Goal: Task Accomplishment & Management: Complete application form

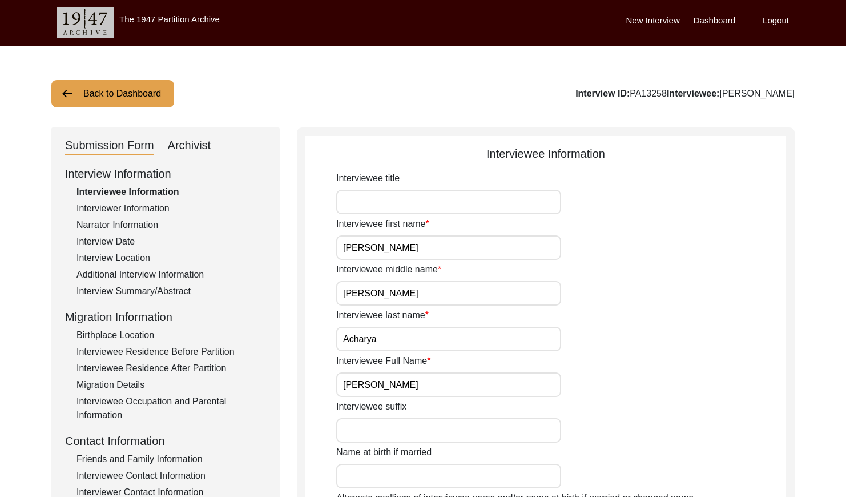
click at [137, 97] on button "Back to Dashboard" at bounding box center [112, 93] width 123 height 27
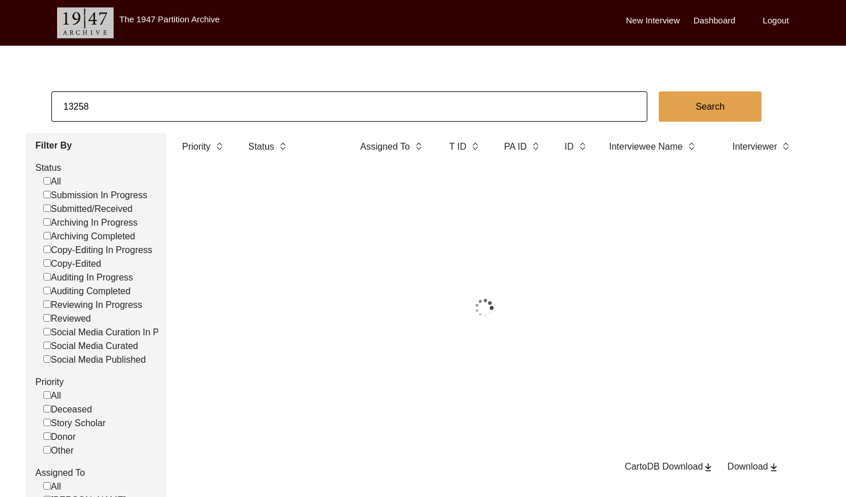
click at [207, 111] on input "13258" at bounding box center [349, 106] width 596 height 30
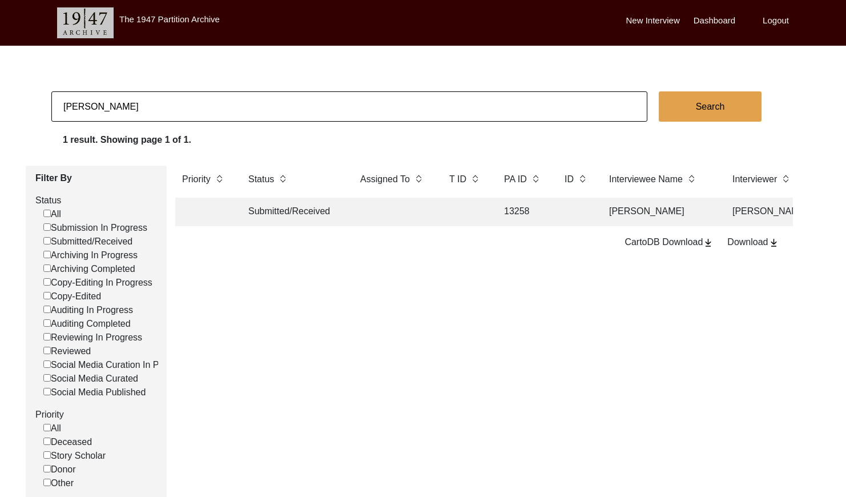
type input "[PERSON_NAME]"
checkbox input "false"
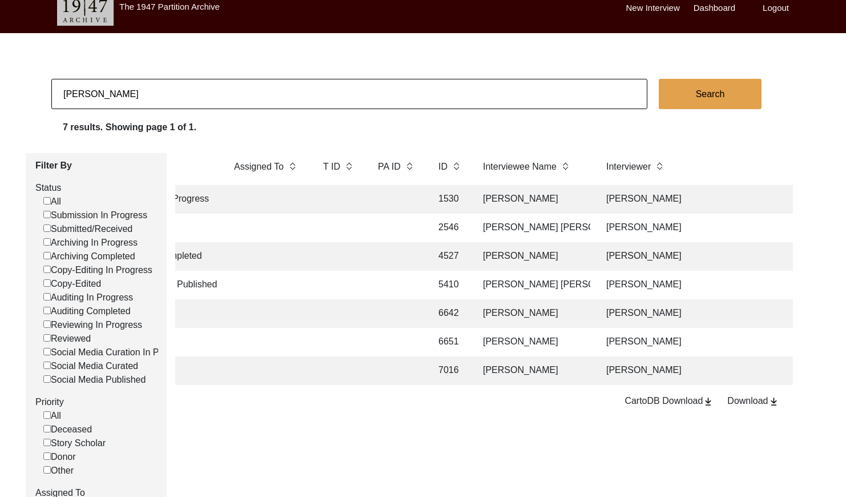
scroll to position [14, 0]
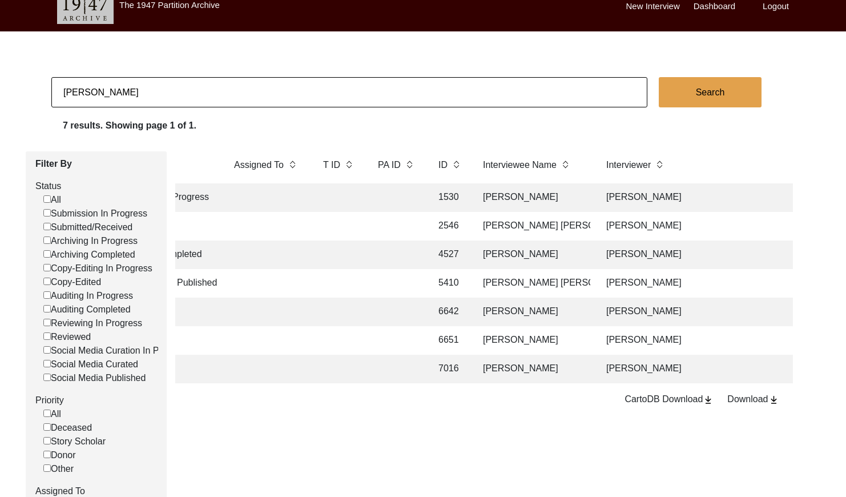
click at [581, 281] on td "[PERSON_NAME] [PERSON_NAME]" at bounding box center [533, 283] width 114 height 29
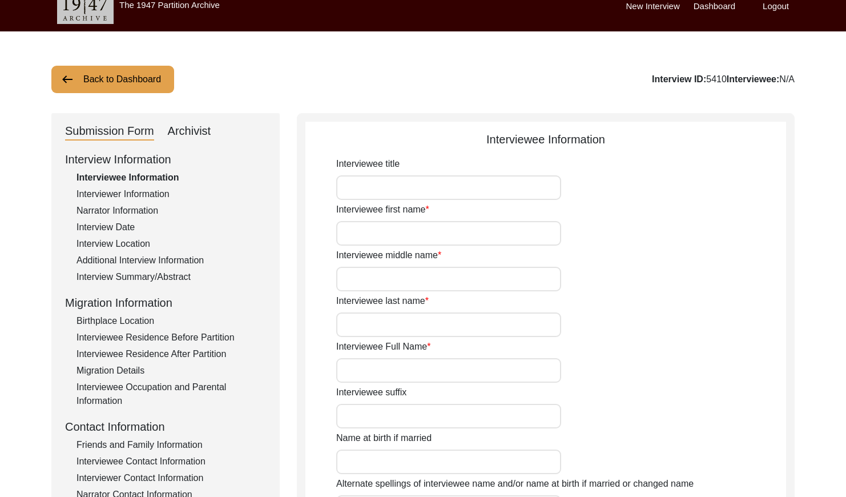
type input "[PERSON_NAME]"
type input "[PERSON_NAME] [PERSON_NAME]"
type input "[PERSON_NAME]"
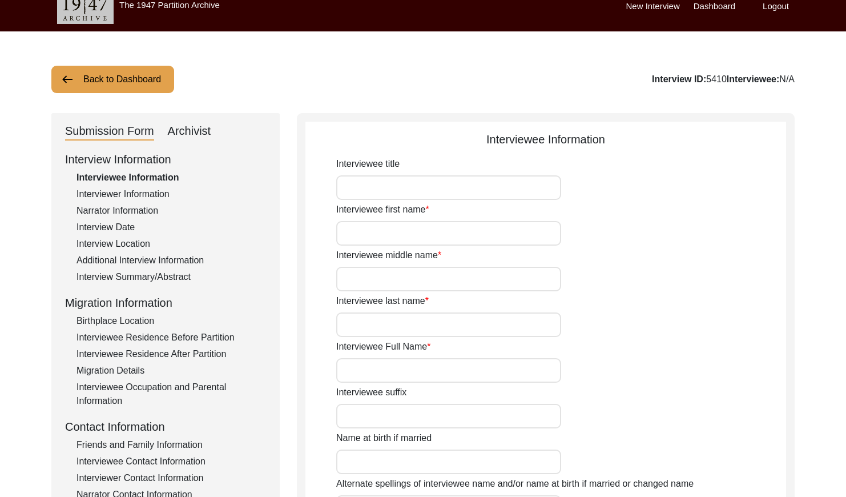
type input "1931"
type input "84"
type textarea "-no mention of religious practice in intervie"
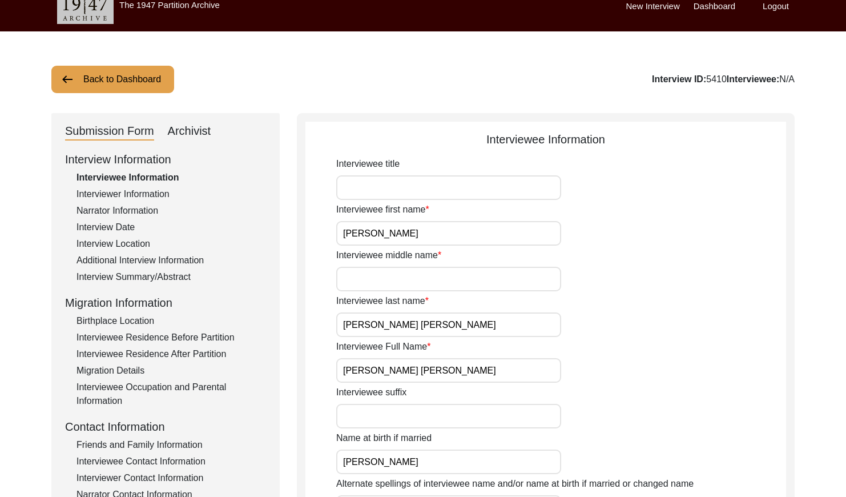
type input "[DEMOGRAPHIC_DATA]"
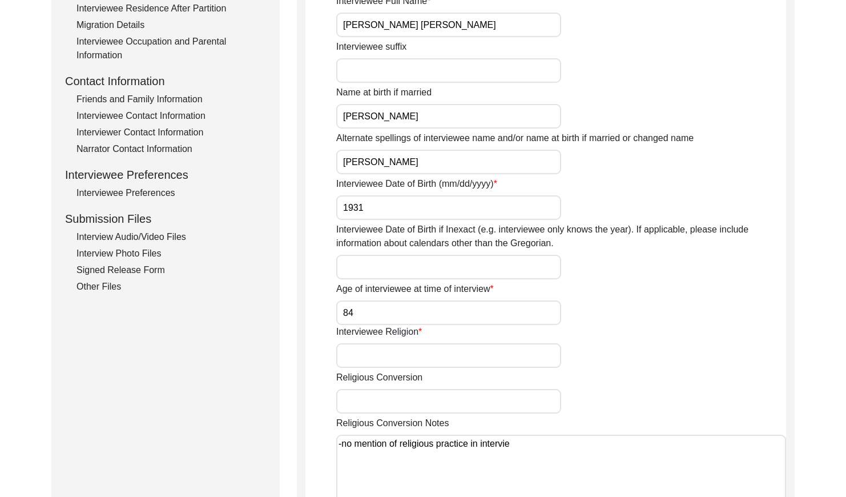
scroll to position [375, 0]
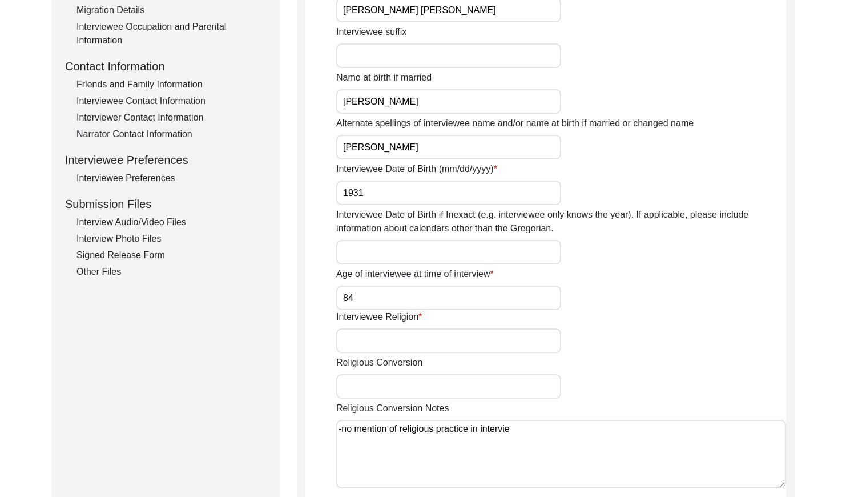
click at [147, 239] on div "Interview Photo Files" at bounding box center [171, 239] width 190 height 14
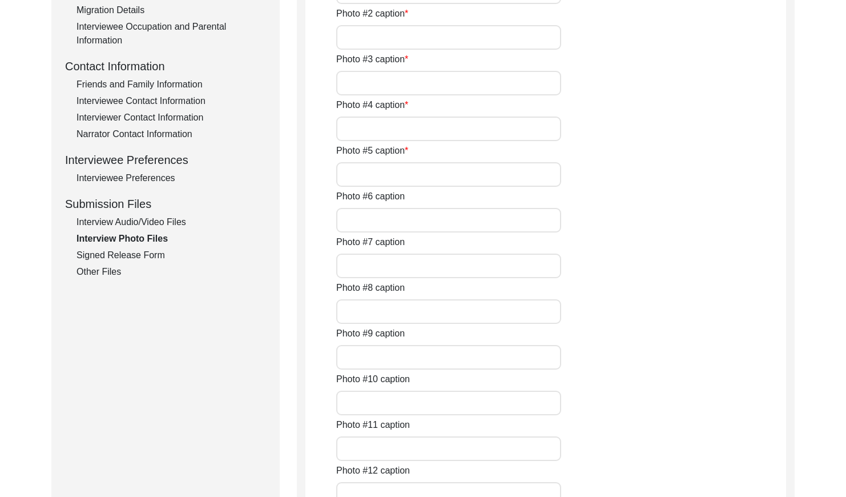
type input "[PERSON_NAME] [PERSON_NAME]"
type input "[PERSON_NAME] [PERSON_NAME] & daughter [PERSON_NAME]"
type input "[PERSON_NAME] & daughter [PERSON_NAME]"
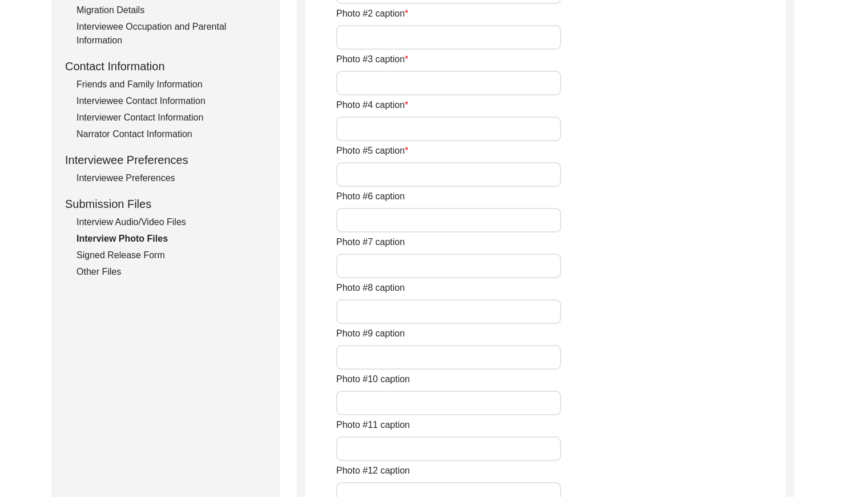
type input "Left-Right: [PERSON_NAME] [PERSON_NAME] (Interviewee), [PERSON_NAME] (Daughter)…"
type input "Interviewee's three daughters; (L-R) [PERSON_NAME], [PERSON_NAME], [PERSON_NAME]"
type input "(L-R) Interviewee's sister [PERSON_NAME], mother [PERSON_NAME], [PERSON_NAME]"
type input "Interviewee's younger sister [PERSON_NAME]"
type input "Interviewee's four brothers; (L-R) [PERSON_NAME], [PERSON_NAME], Gurdial, Harbh…"
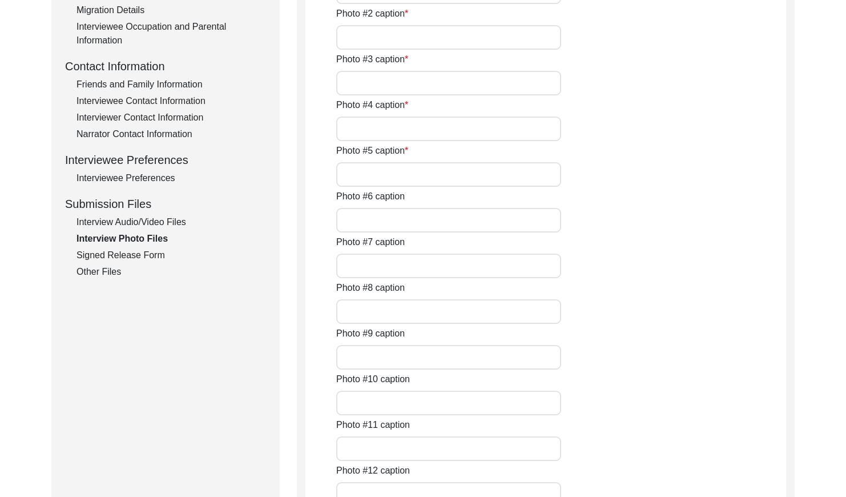
type input "Interviewee's father [PERSON_NAME]"
type input "Interviewee at about [DEMOGRAPHIC_DATA]"
type textarea "#13: Interviewee & daughter [PERSON_NAME]; #14: Interviewee & daughter [PERSON_…"
type input "27 of 40"
type input "40"
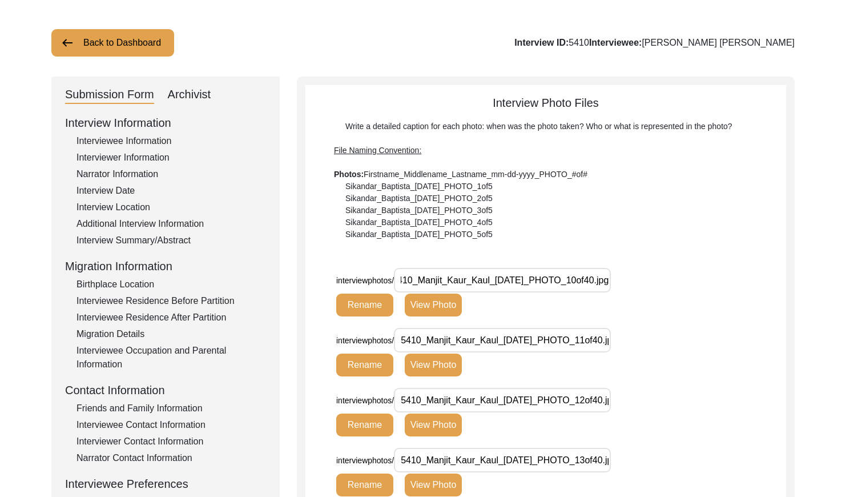
scroll to position [38, 0]
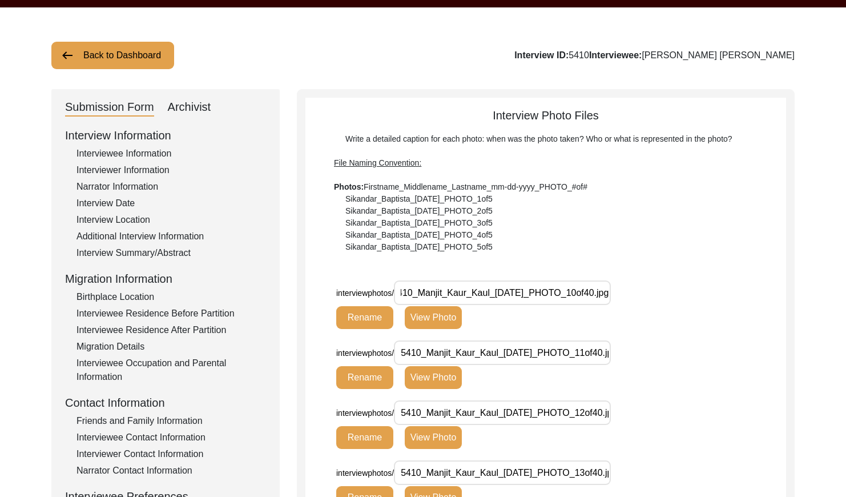
click at [196, 101] on div "Archivist" at bounding box center [189, 107] width 43 height 18
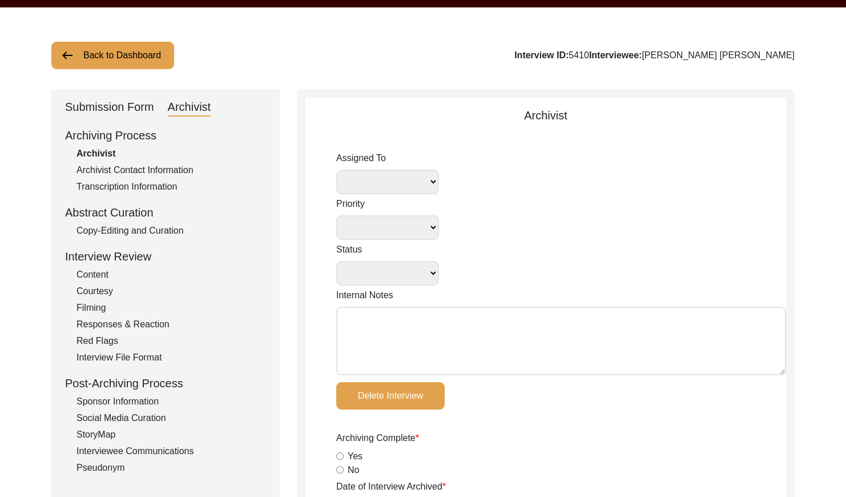
select select
select select "Social Media Published"
type input "[DATE]"
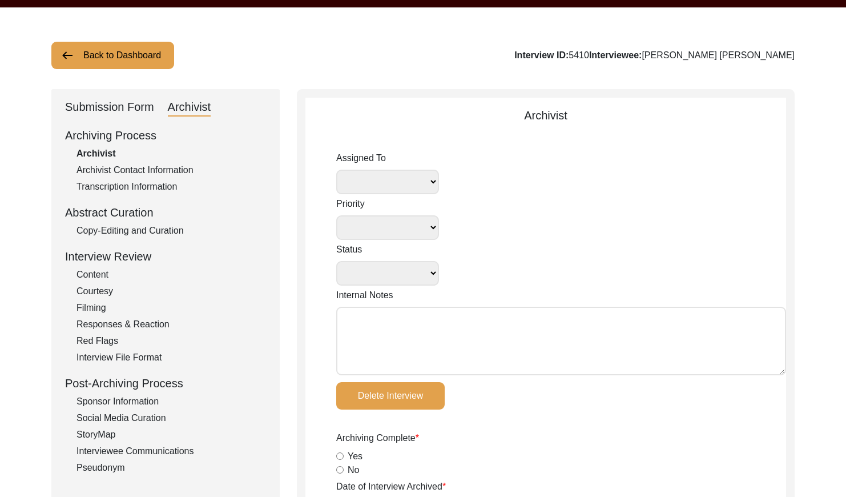
radio input "true"
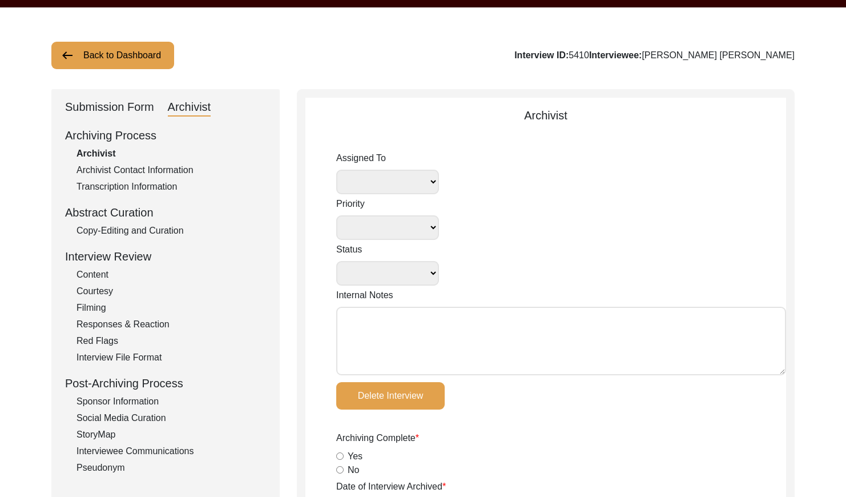
radio input "true"
type input "1:48:54"
radio input "true"
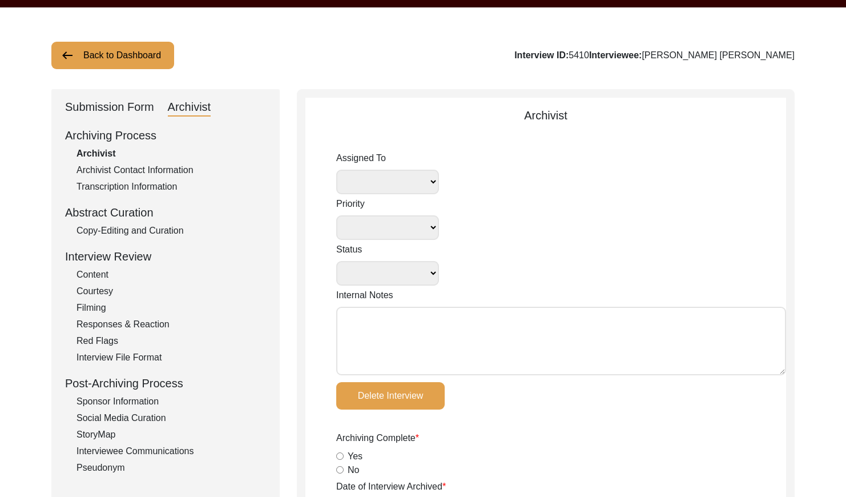
radio input "true"
type input "14"
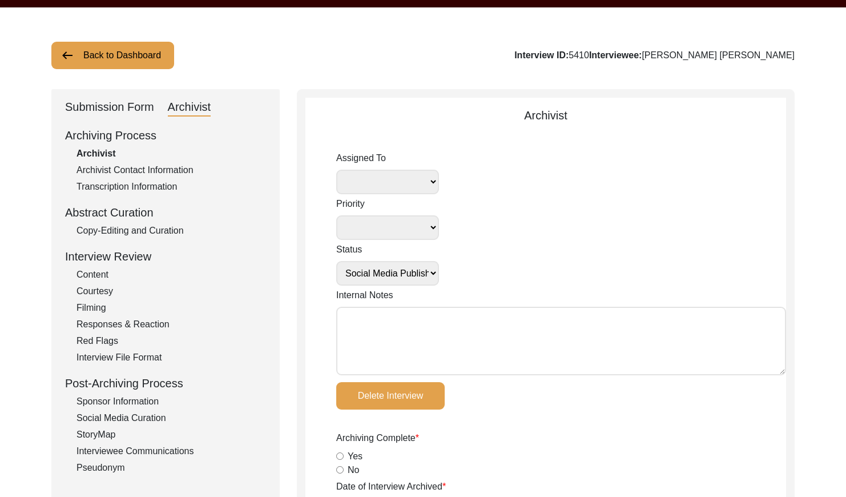
radio input "true"
select select
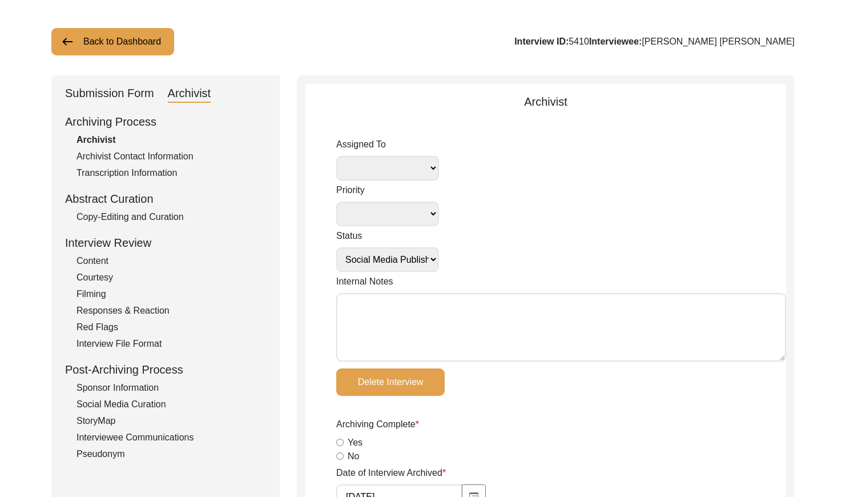
scroll to position [0, 0]
